Goal: Information Seeking & Learning: Learn about a topic

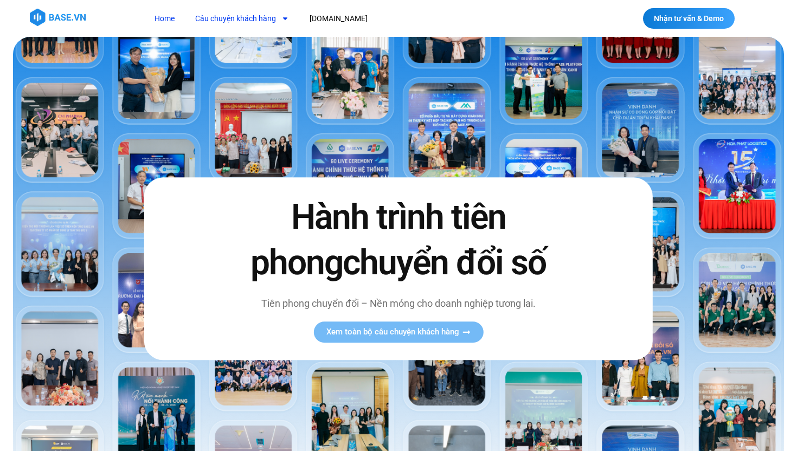
click at [265, 10] on link "Câu chuyện khách hàng" at bounding box center [242, 19] width 110 height 20
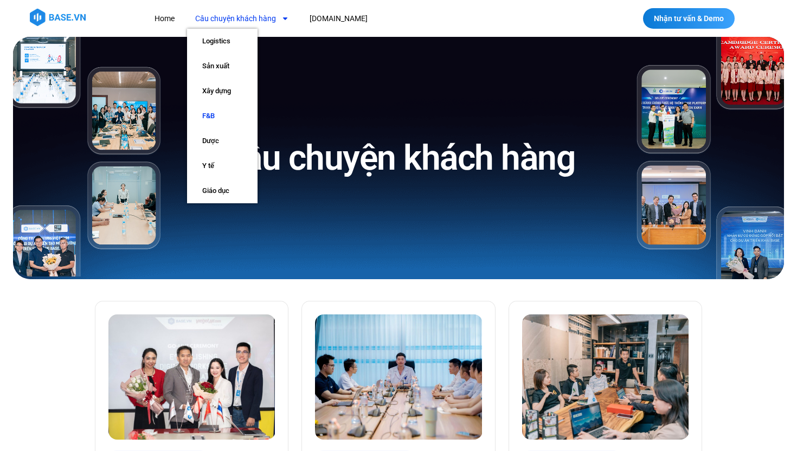
click at [208, 114] on link "F&B" at bounding box center [222, 116] width 70 height 25
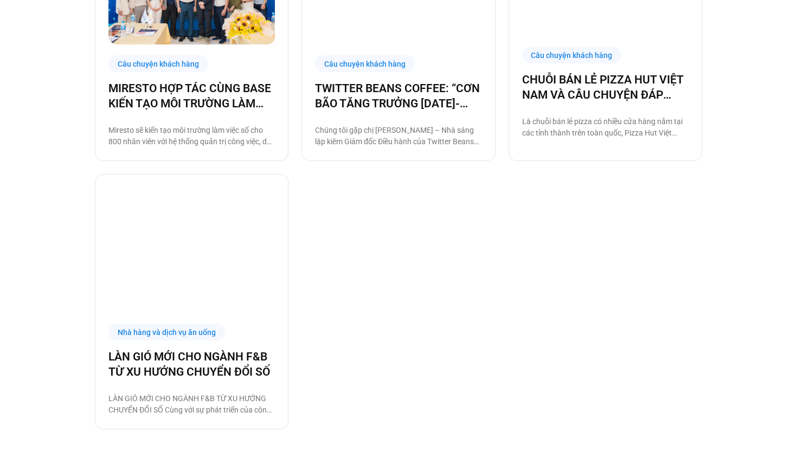
scroll to position [662, 0]
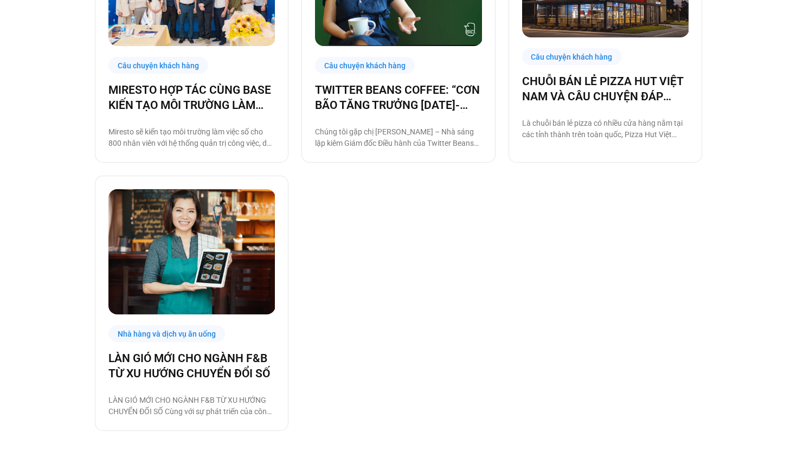
click at [215, 292] on img at bounding box center [191, 251] width 167 height 125
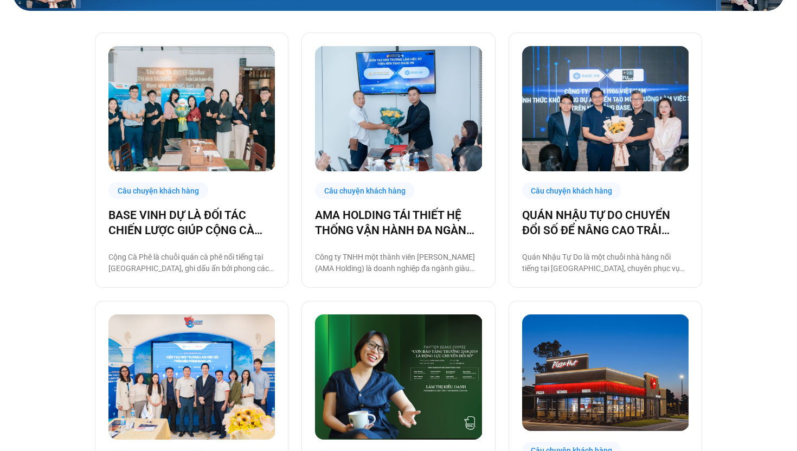
scroll to position [270, 0]
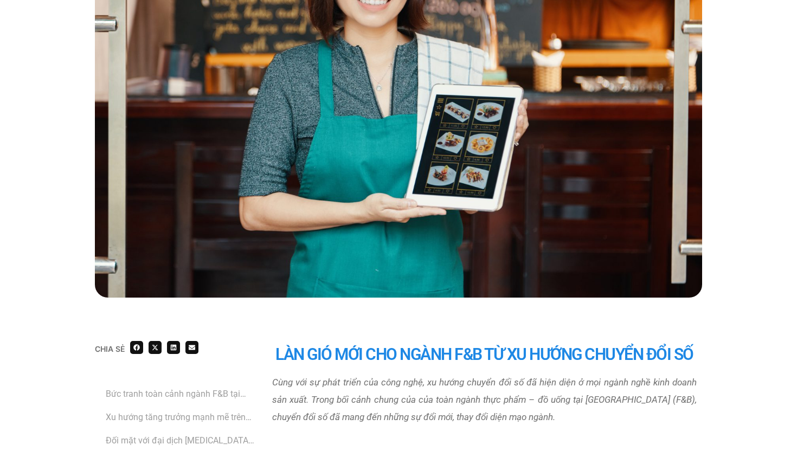
scroll to position [65, 0]
